Goal: Book appointment/travel/reservation

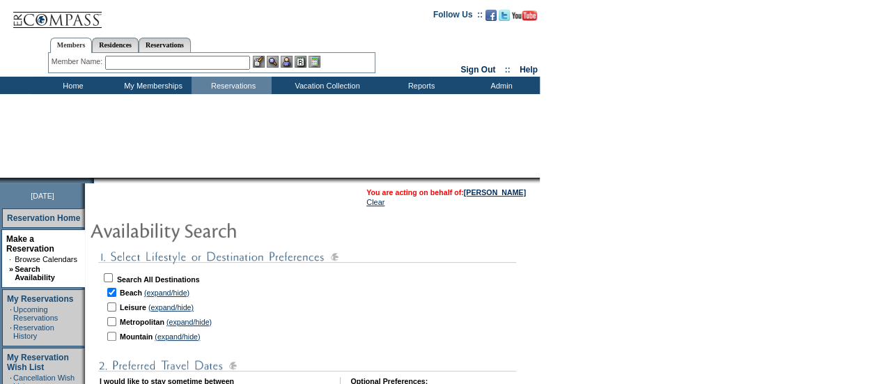
checkbox input "true"
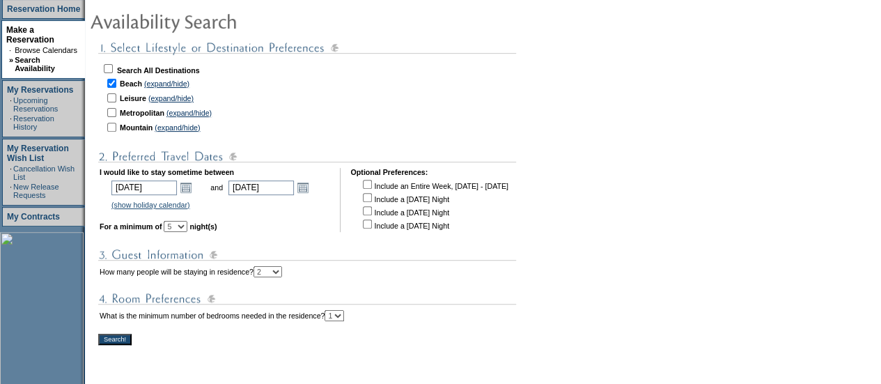
scroll to position [211, 0]
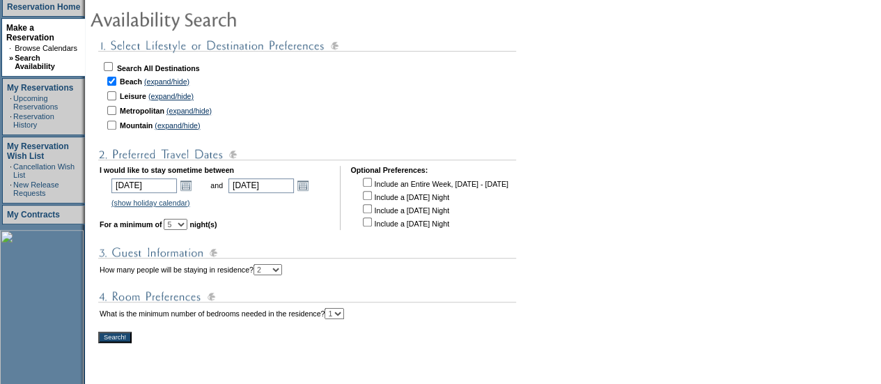
click at [187, 226] on select "1 2 3 4 5 6 7 8 9 10 11 12 13 14" at bounding box center [176, 224] width 24 height 11
select select "4"
click at [183, 221] on select "1 2 3 4 5 6 7 8 9 10 11 12 13 14" at bounding box center [176, 224] width 24 height 11
click at [119, 339] on input "Search!" at bounding box center [114, 336] width 33 height 11
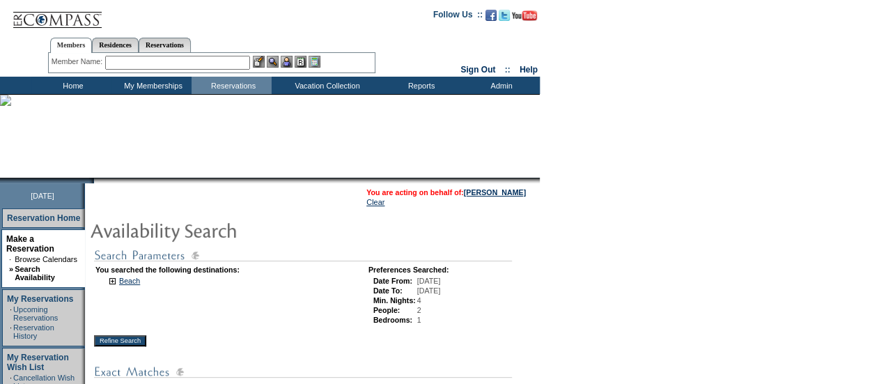
click at [224, 63] on input "text" at bounding box center [177, 63] width 145 height 14
type input "[PERSON_NAME]"
